Goal: Task Accomplishment & Management: Complete application form

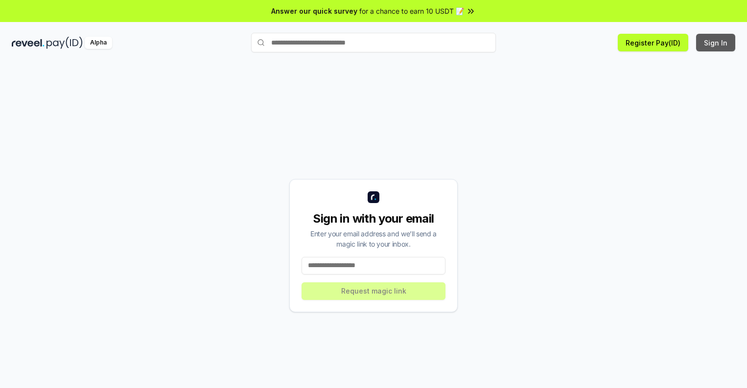
click at [716, 43] on button "Sign In" at bounding box center [715, 43] width 39 height 18
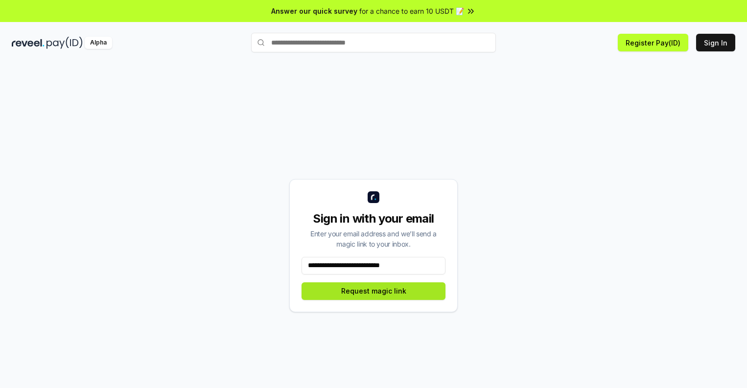
type input "**********"
click at [373, 291] on button "Request magic link" at bounding box center [373, 291] width 144 height 18
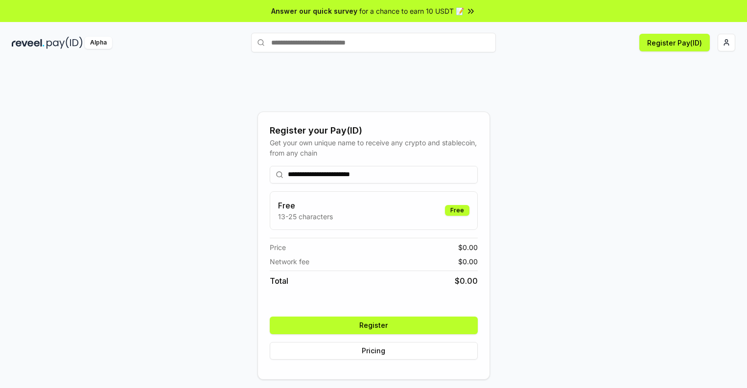
click at [373, 325] on button "Register" at bounding box center [374, 326] width 208 height 18
